Goal: Task Accomplishment & Management: Manage account settings

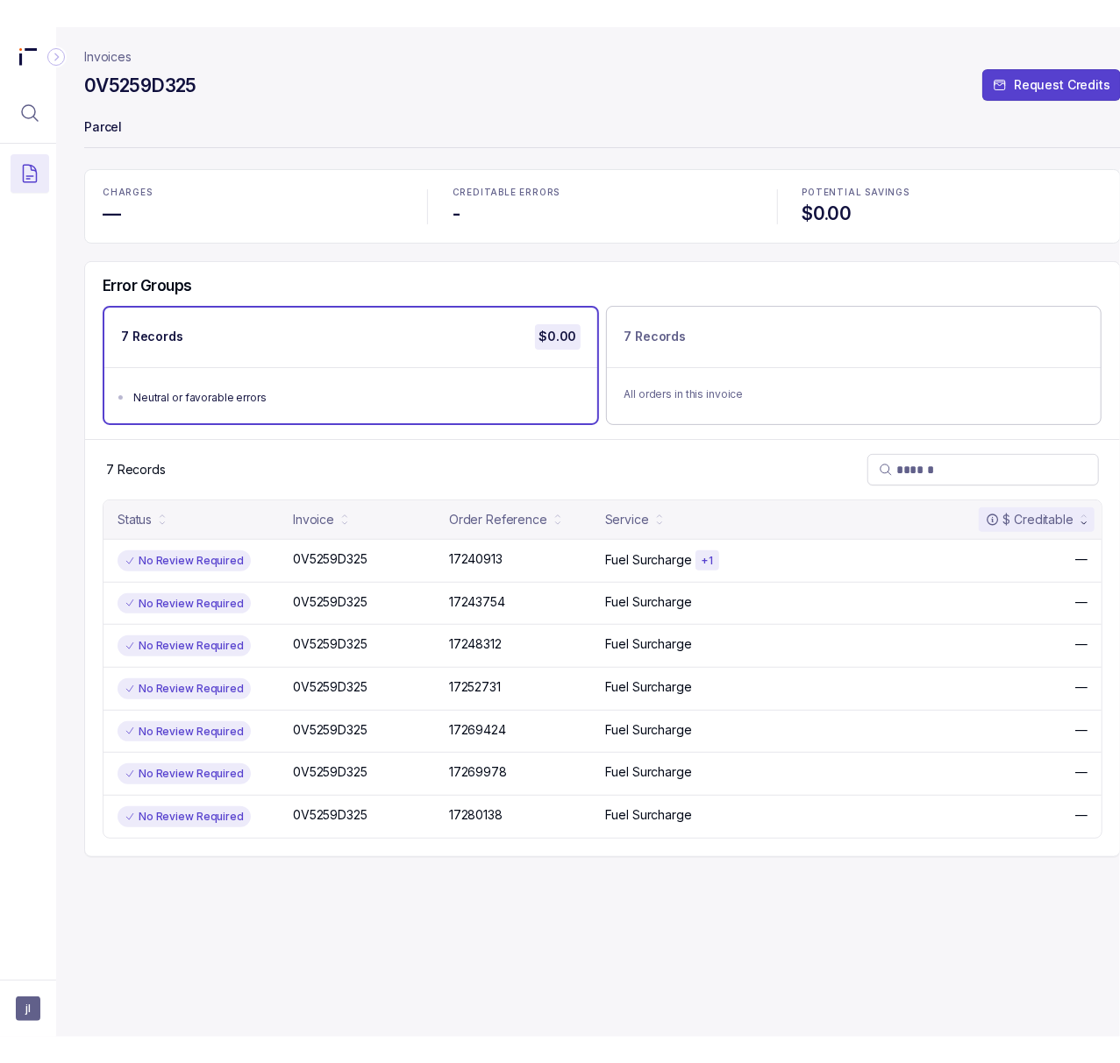
scroll to position [0, 15]
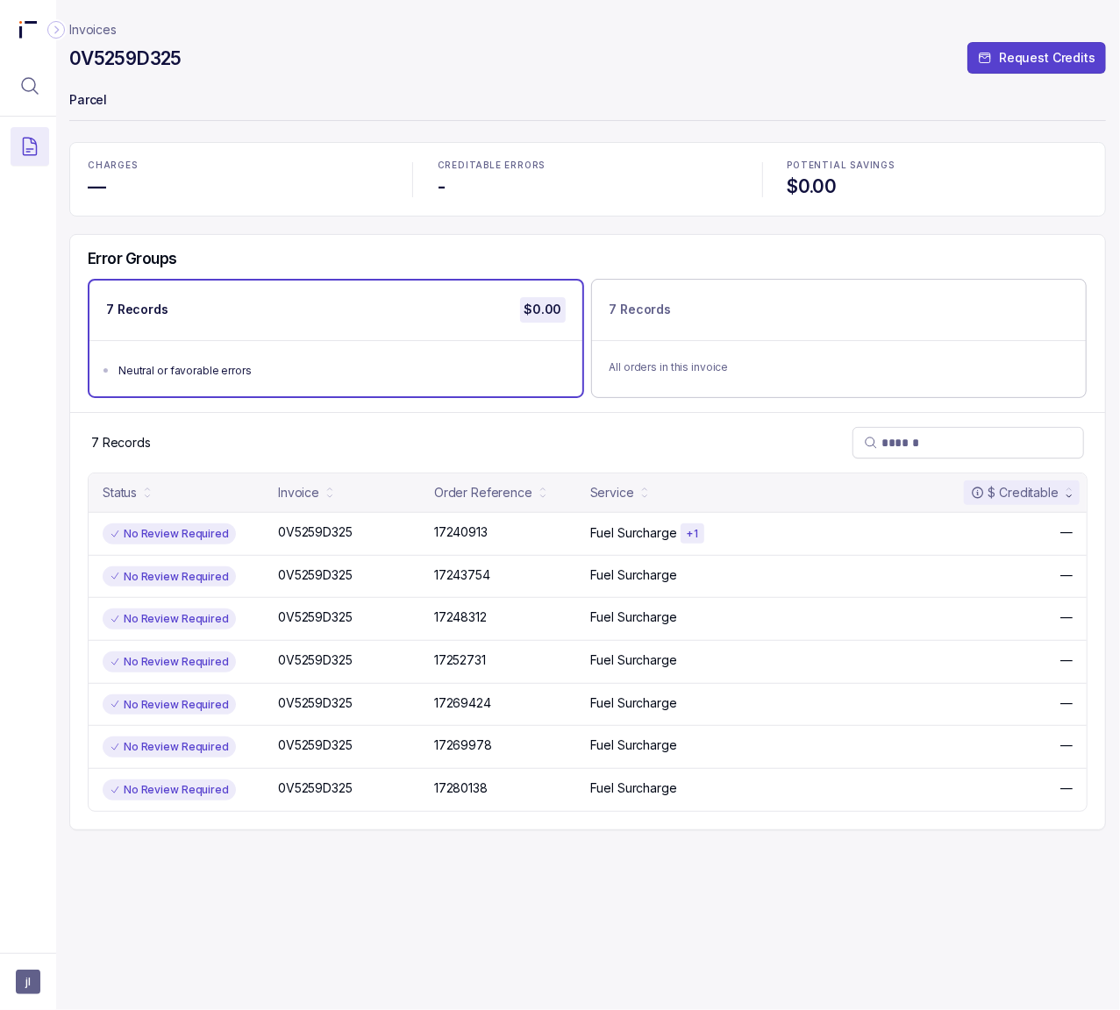
click at [838, 907] on div "Invoices 0V5259D325 Request Credits Parcel CHARGES — CREDITABLE ERRORS - POTENT…" at bounding box center [587, 505] width 1036 height 1010
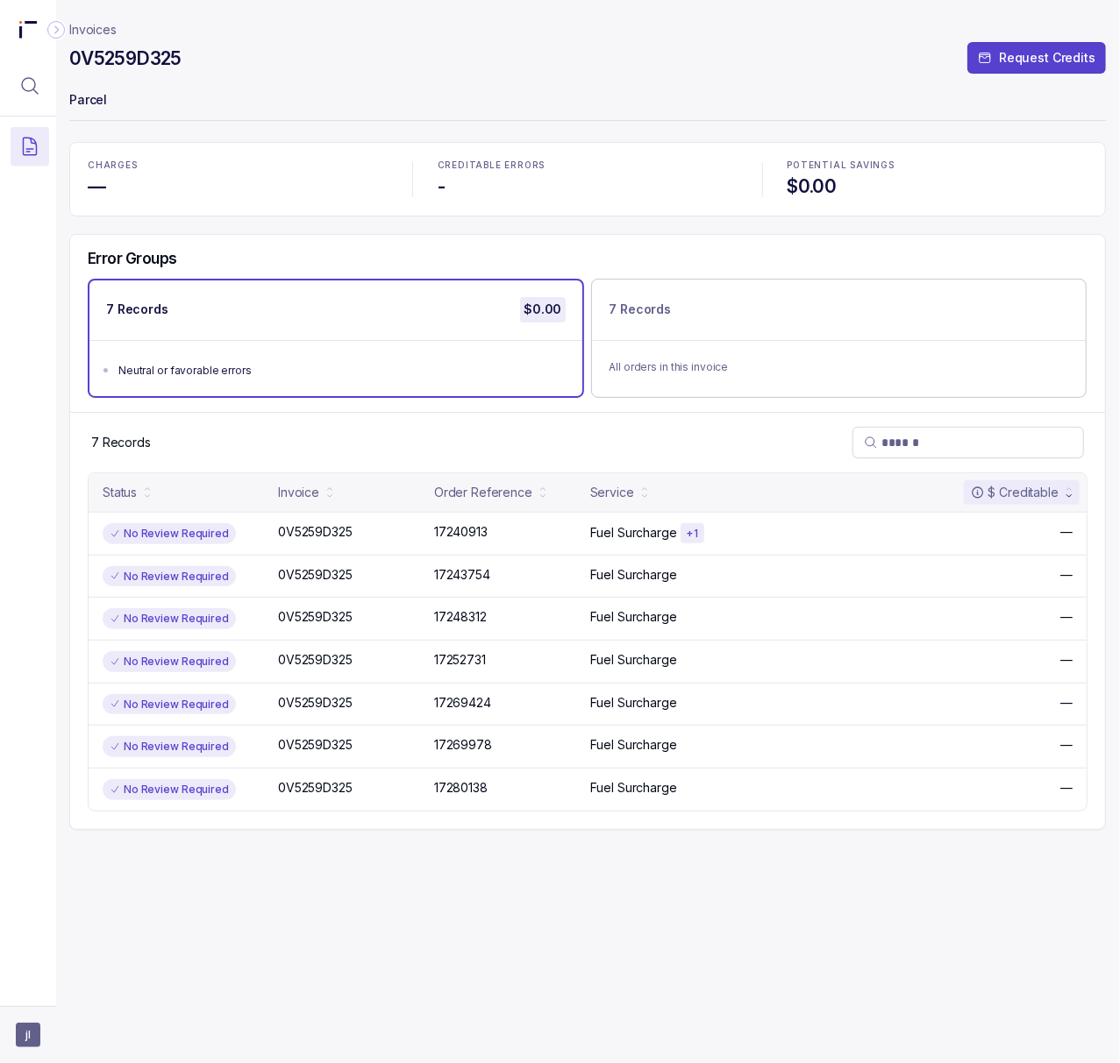
click at [18, 1009] on span "jl" at bounding box center [28, 1035] width 25 height 25
click at [57, 999] on p "Logout" at bounding box center [116, 997] width 146 height 18
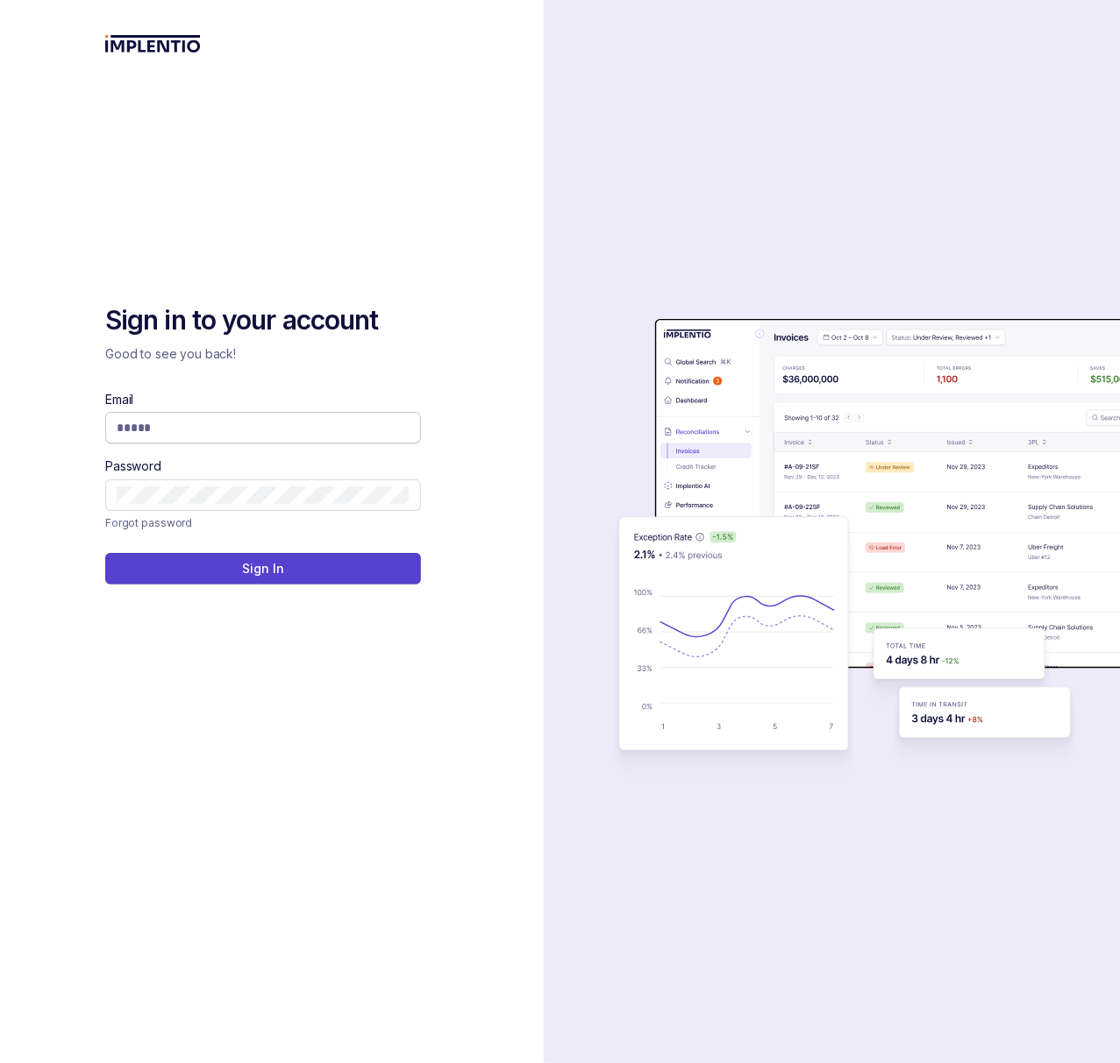
click at [292, 428] on input "Email" at bounding box center [263, 428] width 293 height 18
click at [0, 1009] on com-1password-button at bounding box center [0, 1063] width 0 height 0
click at [328, 431] on input "Email" at bounding box center [263, 428] width 293 height 18
type input "**********"
